Goal: Task Accomplishment & Management: Use online tool/utility

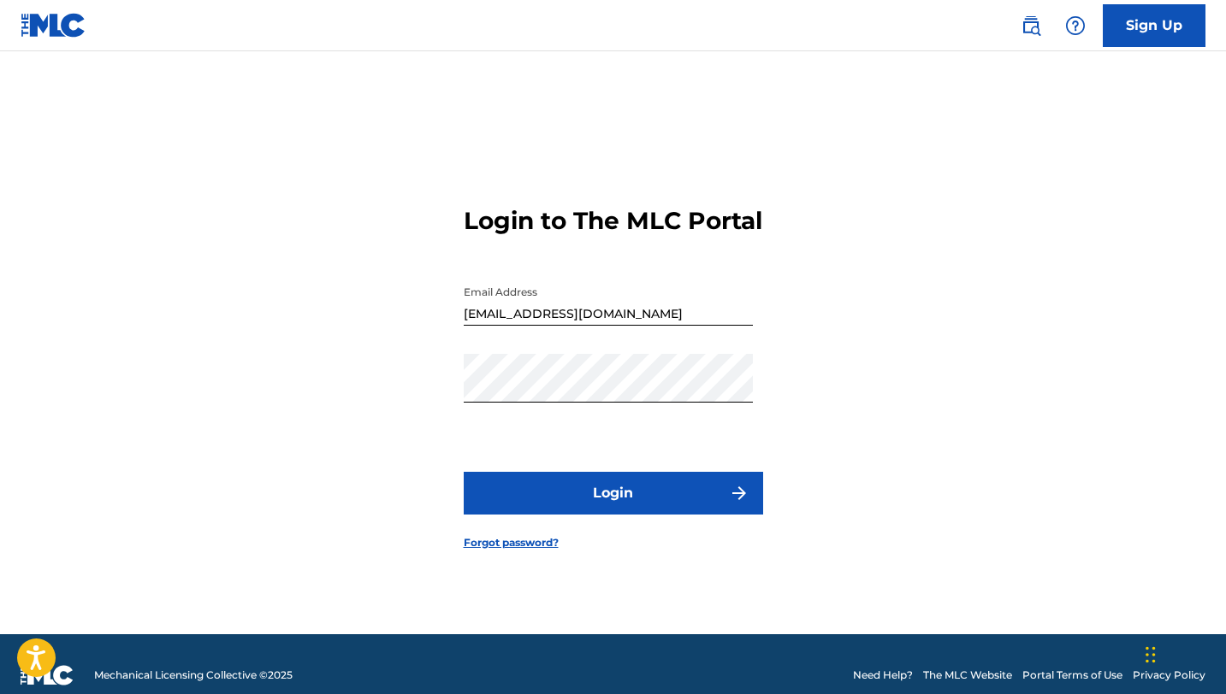
click at [694, 508] on button "Login" at bounding box center [613, 493] width 299 height 43
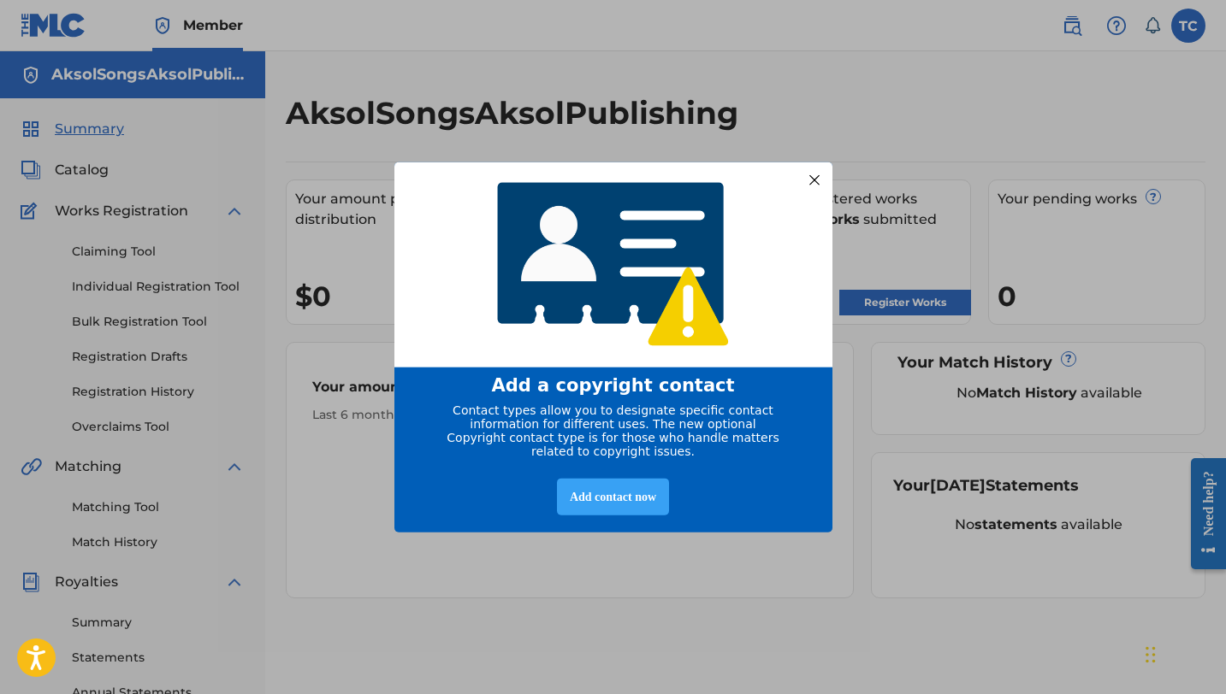
click at [611, 510] on div "Add contact now" at bounding box center [613, 496] width 112 height 37
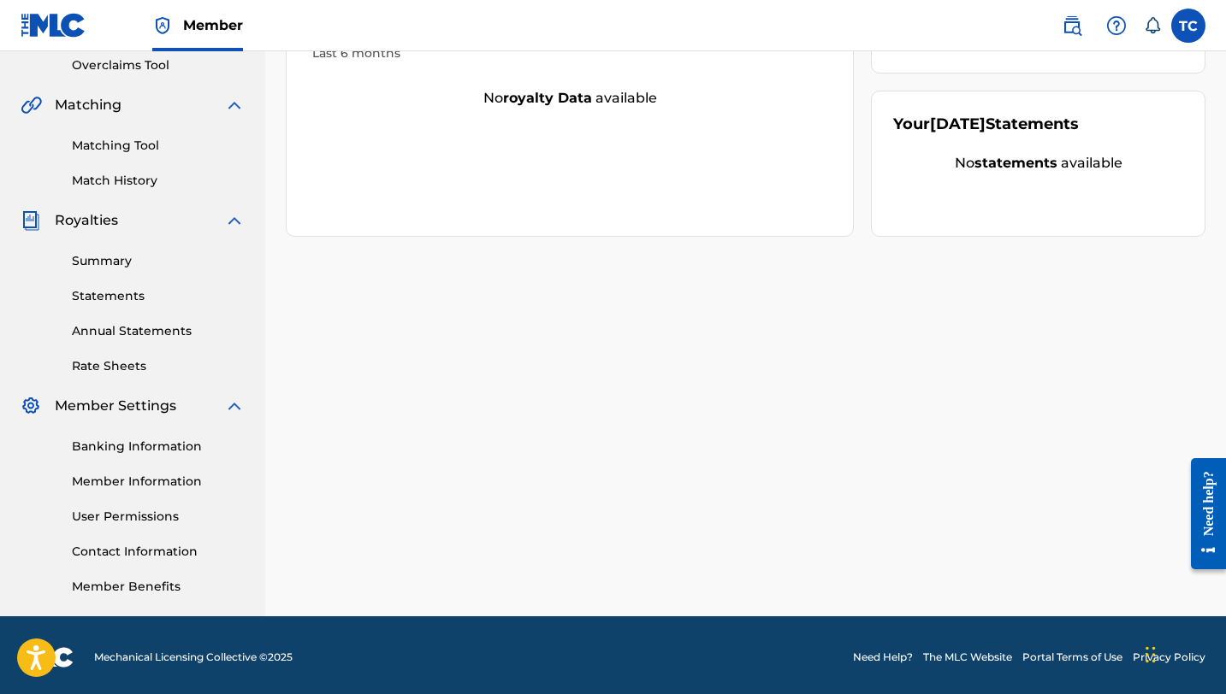
scroll to position [366, 0]
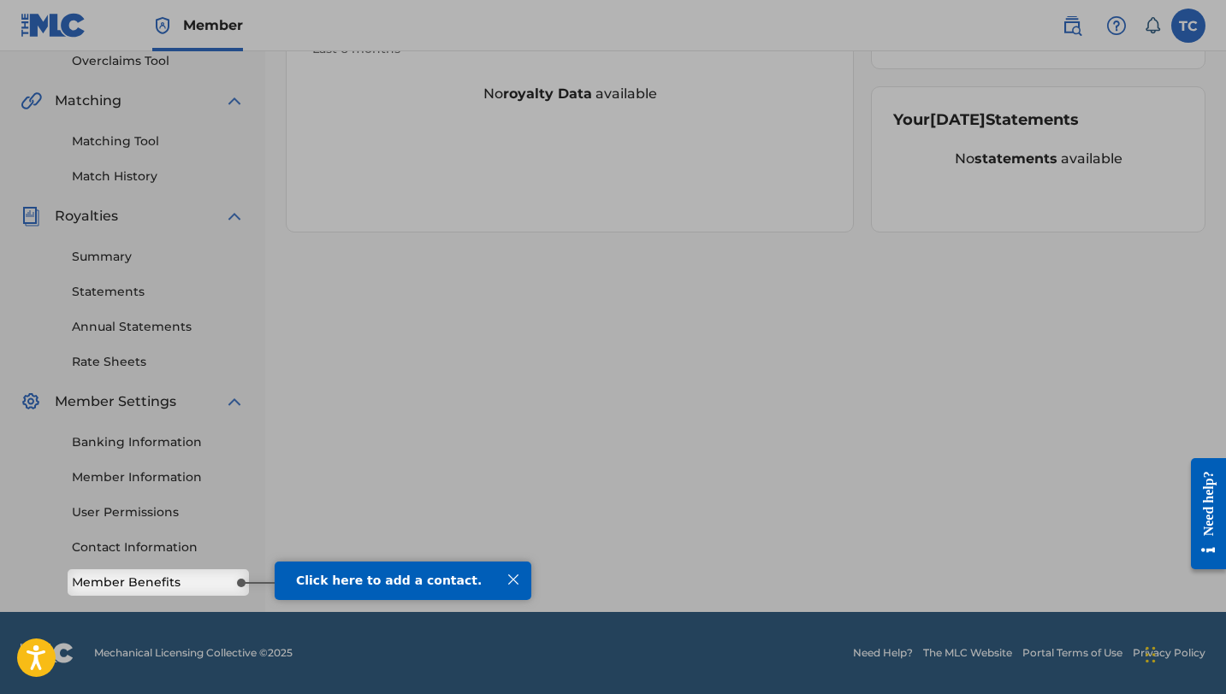
click at [183, 578] on link "Member Benefits" at bounding box center [158, 583] width 173 height 18
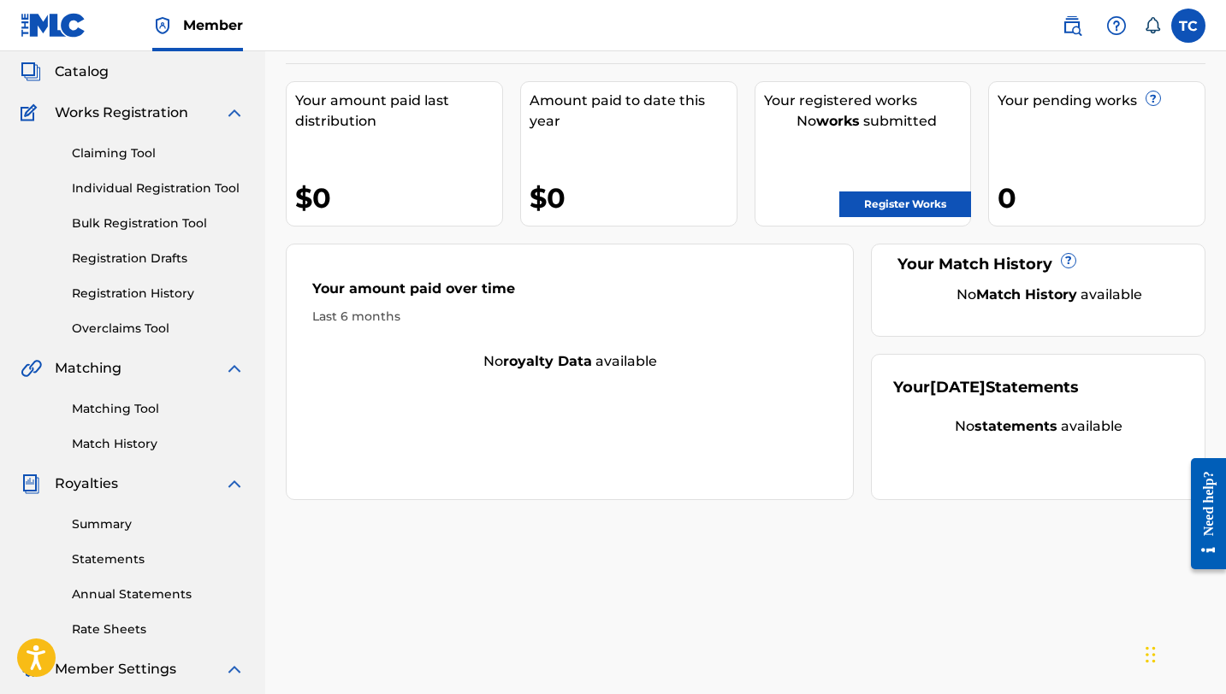
scroll to position [0, 0]
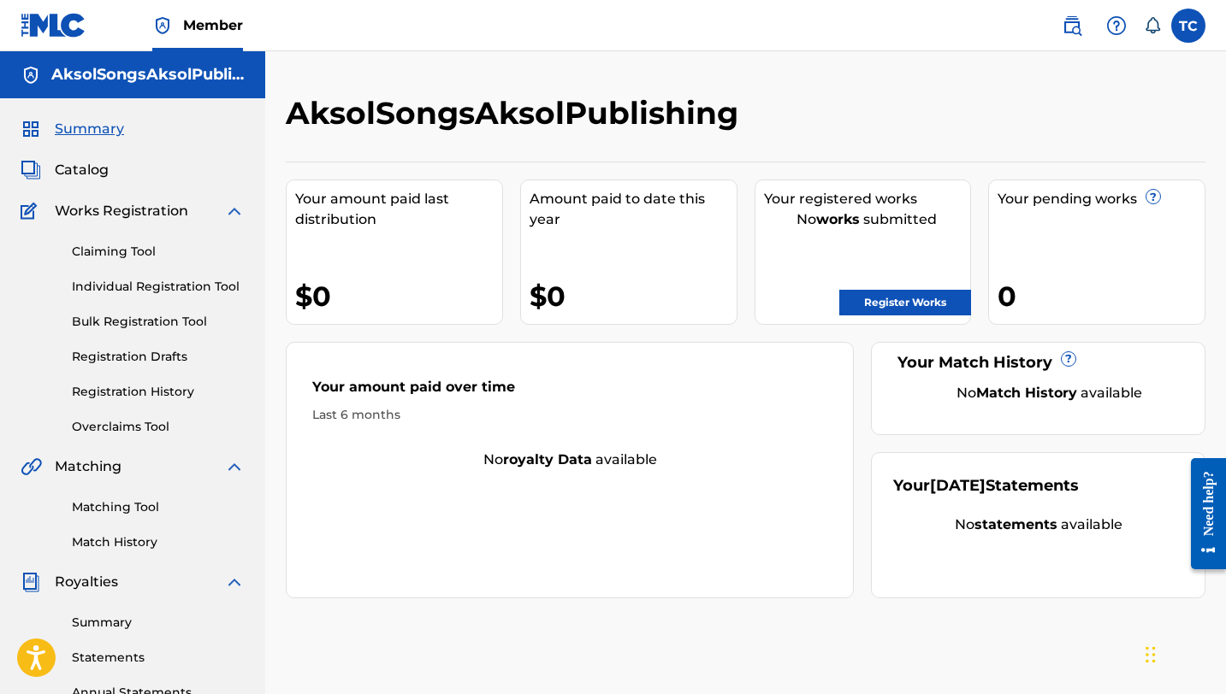
click at [89, 127] on span "Summary" at bounding box center [89, 129] width 69 height 21
click at [113, 250] on link "Claiming Tool" at bounding box center [158, 252] width 173 height 18
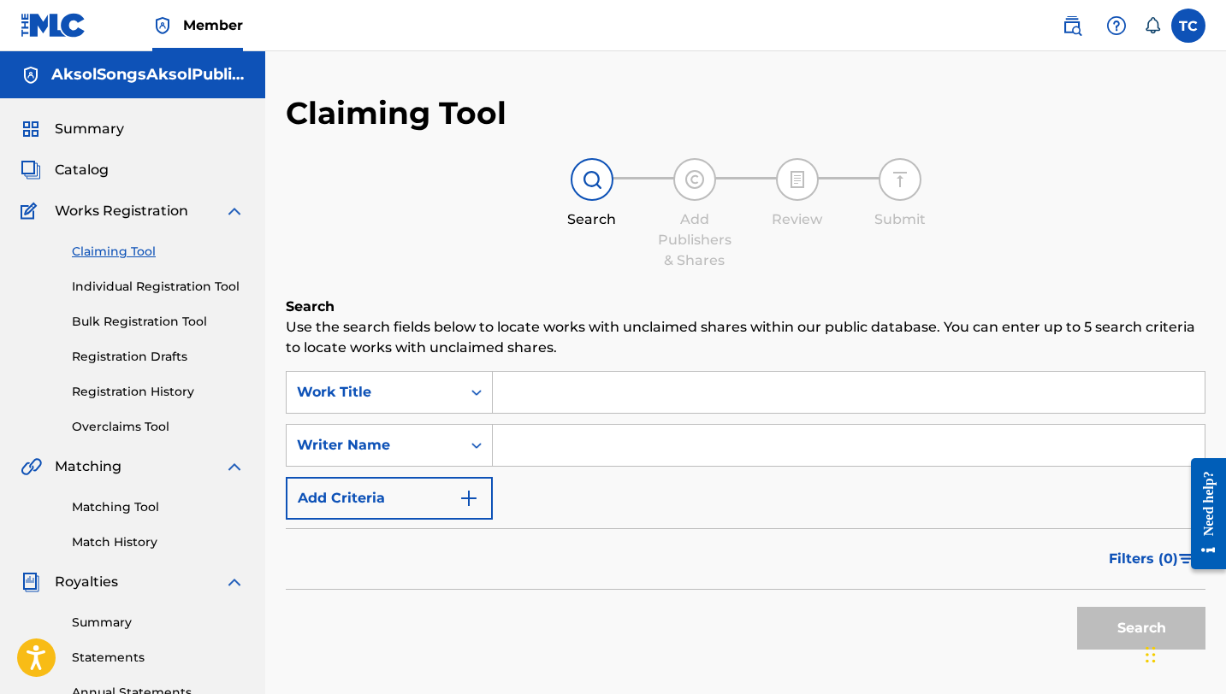
click at [120, 281] on link "Individual Registration Tool" at bounding box center [158, 287] width 173 height 18
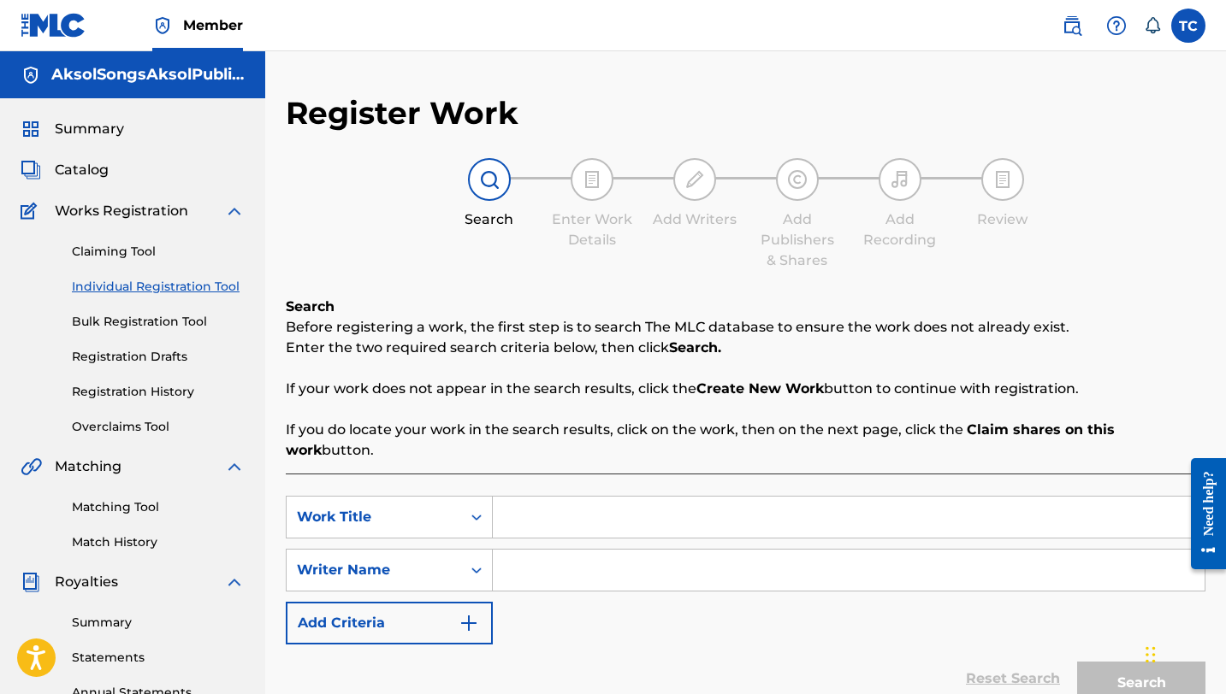
click at [127, 322] on link "Bulk Registration Tool" at bounding box center [158, 322] width 173 height 18
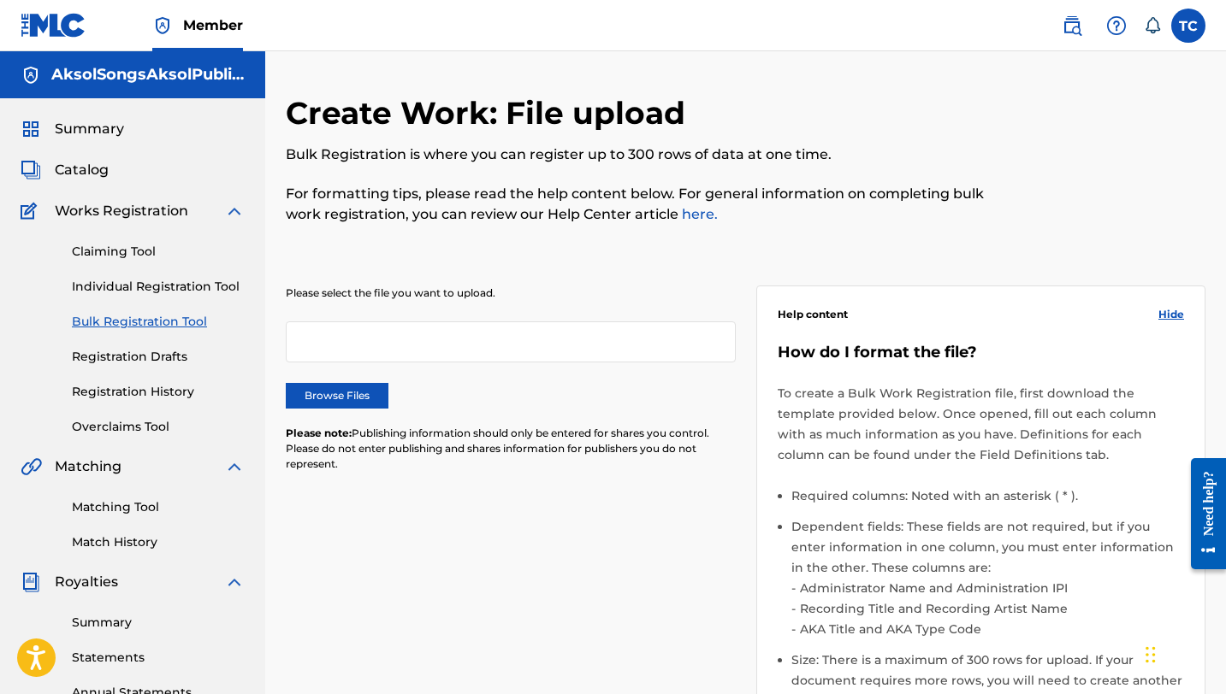
click at [149, 296] on div "Claiming Tool Individual Registration Tool Bulk Registration Tool Registration …" at bounding box center [133, 328] width 224 height 215
click at [152, 290] on link "Individual Registration Tool" at bounding box center [158, 287] width 173 height 18
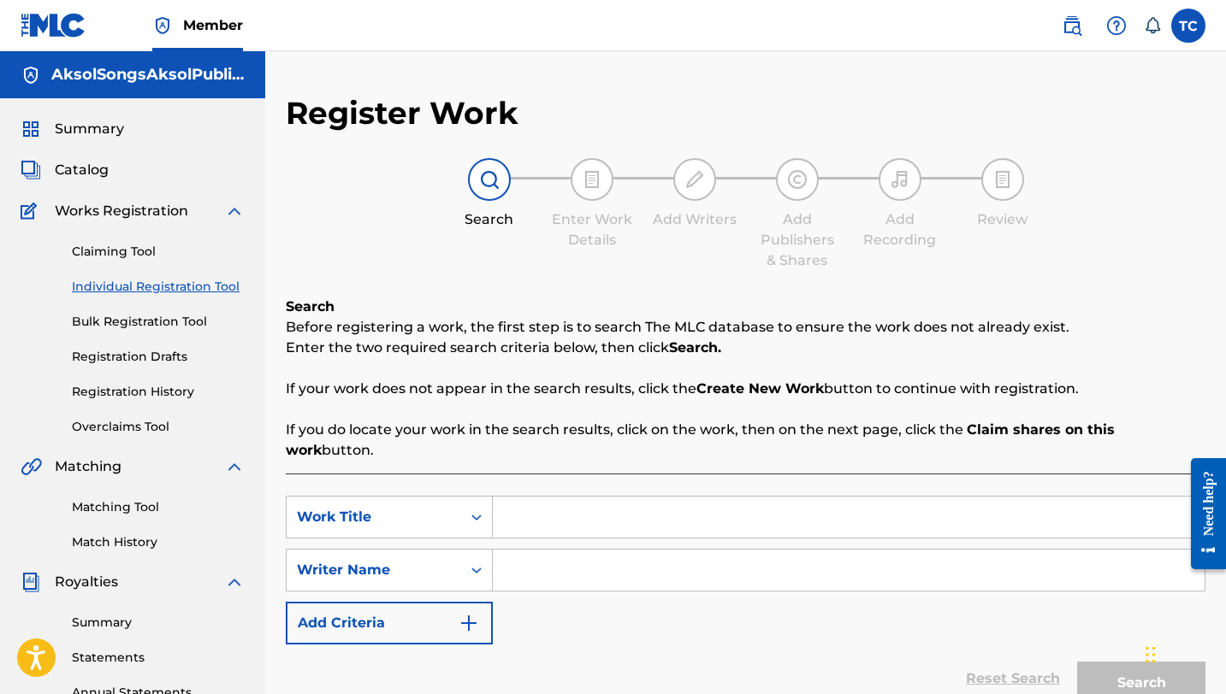
click at [150, 315] on link "Bulk Registration Tool" at bounding box center [158, 322] width 173 height 18
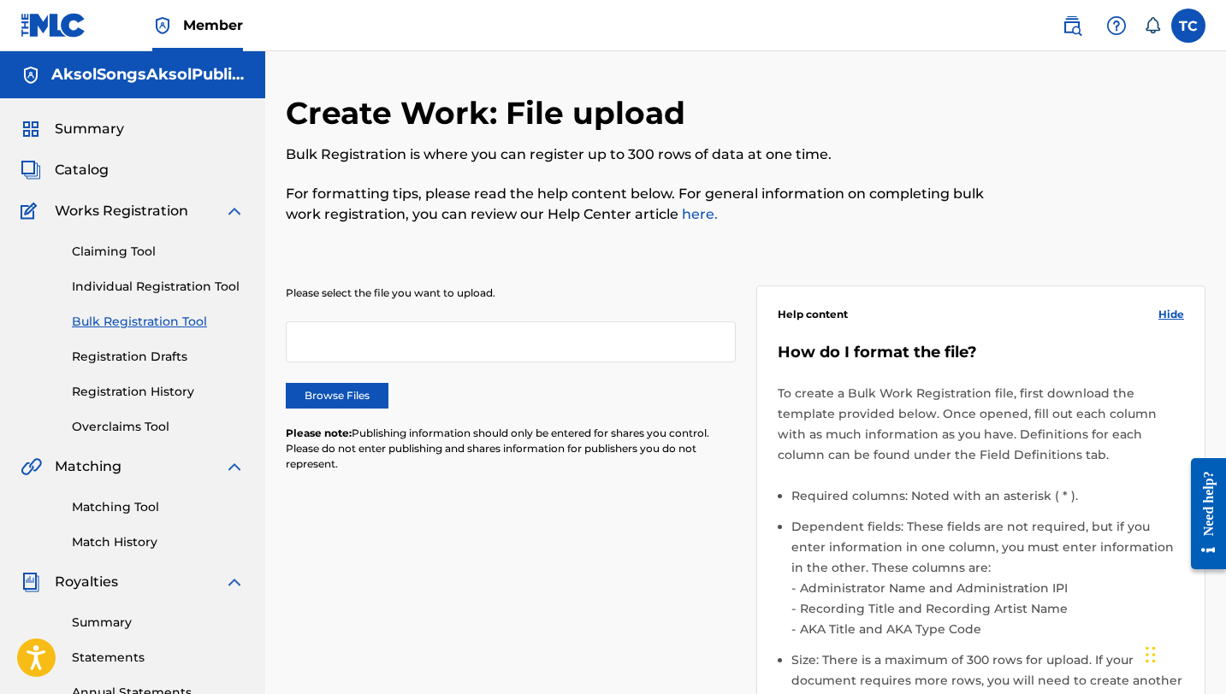
click at [149, 355] on link "Registration Drafts" at bounding box center [158, 357] width 173 height 18
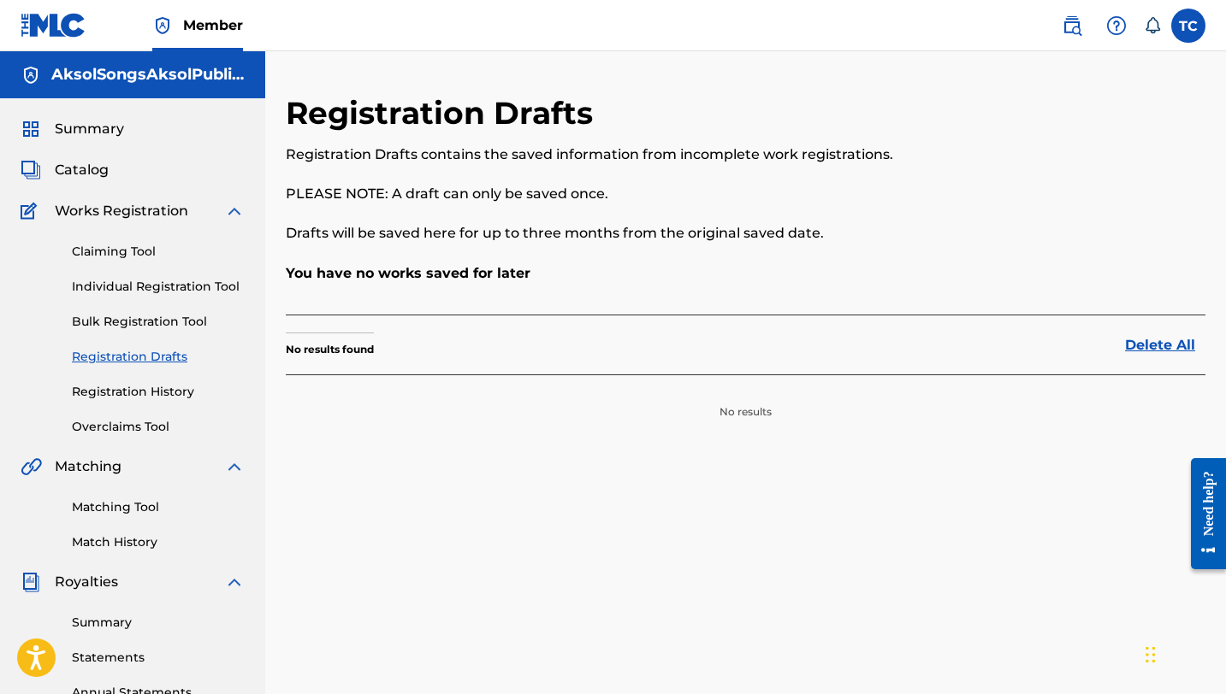
click at [148, 394] on link "Registration History" at bounding box center [158, 392] width 173 height 18
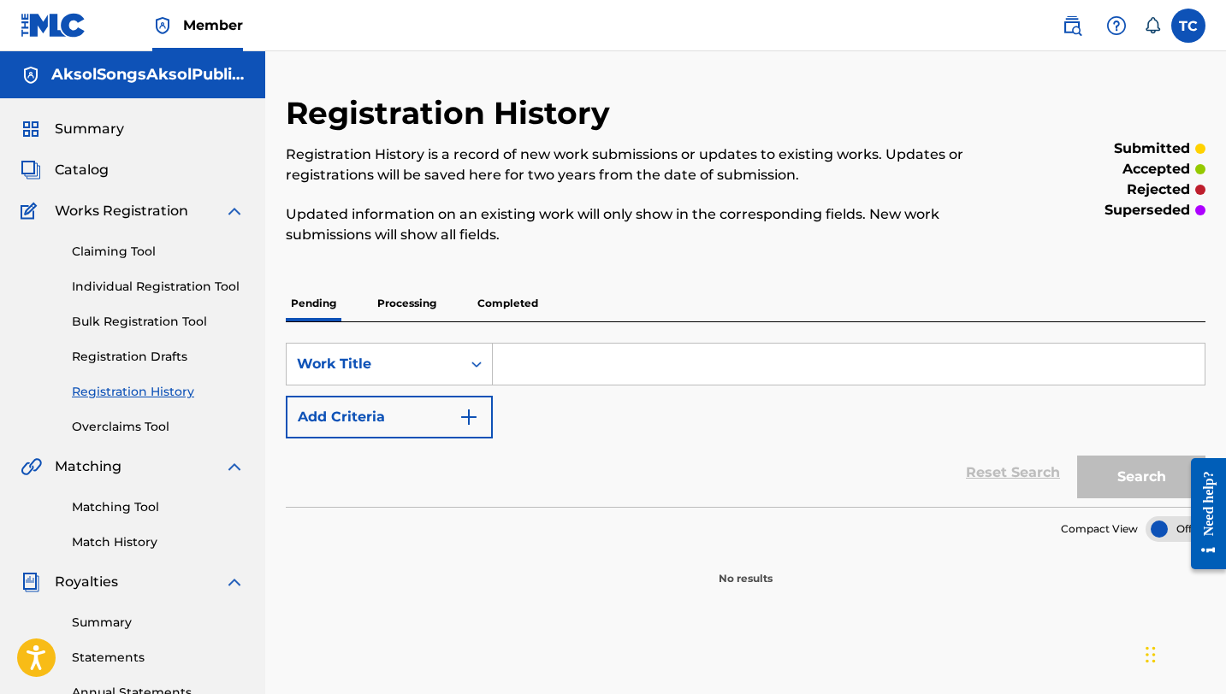
click at [143, 434] on link "Overclaims Tool" at bounding box center [158, 427] width 173 height 18
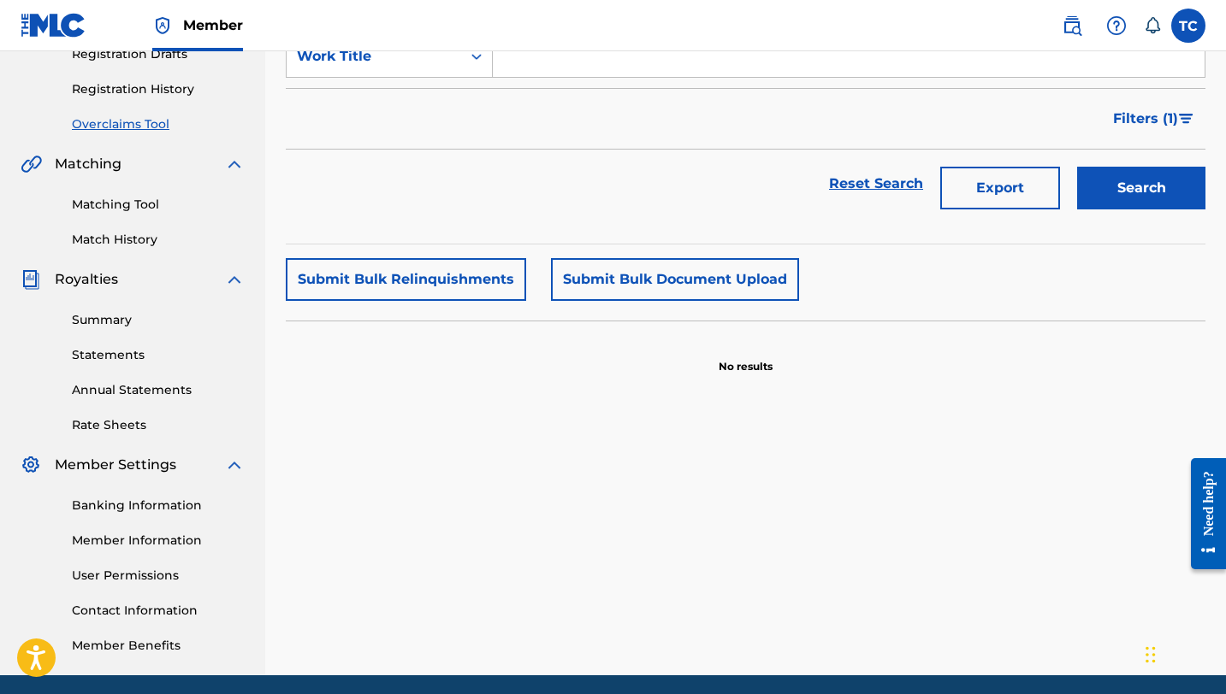
scroll to position [366, 0]
